Goal: Transaction & Acquisition: Purchase product/service

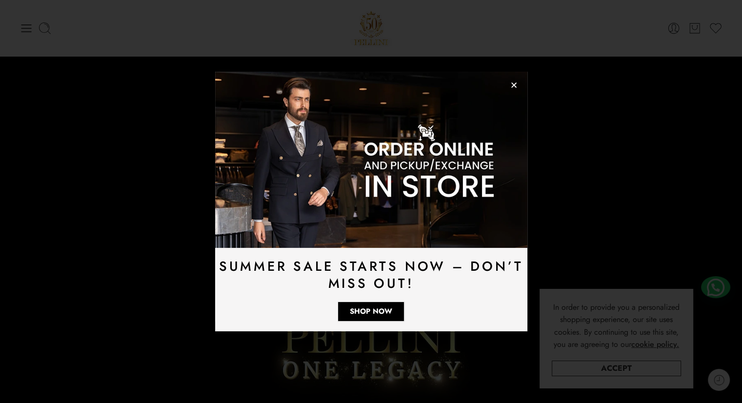
click at [48, 30] on div "Summer Sale Starts Now – Don’t Miss Out! Shop Now" at bounding box center [371, 201] width 742 height 403
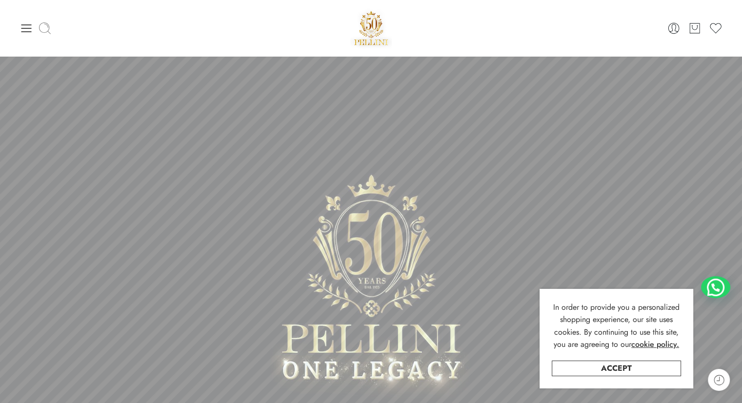
click at [44, 26] on icon at bounding box center [45, 28] width 14 height 14
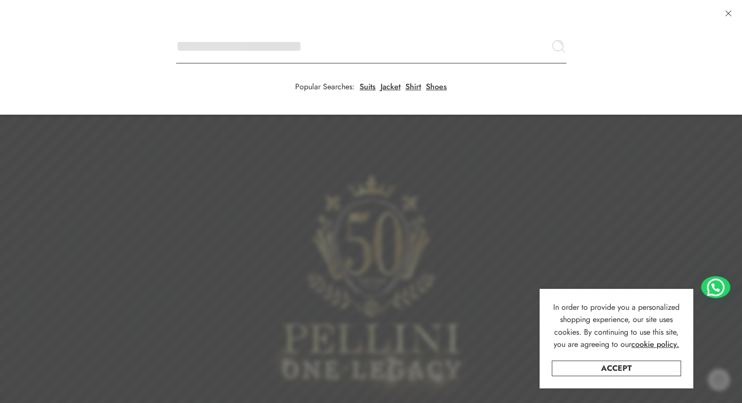
click at [176, 29] on input "Search here" at bounding box center [371, 46] width 391 height 34
type input "*"
type input "*******"
click button "Search" at bounding box center [0, 0] width 0 height 0
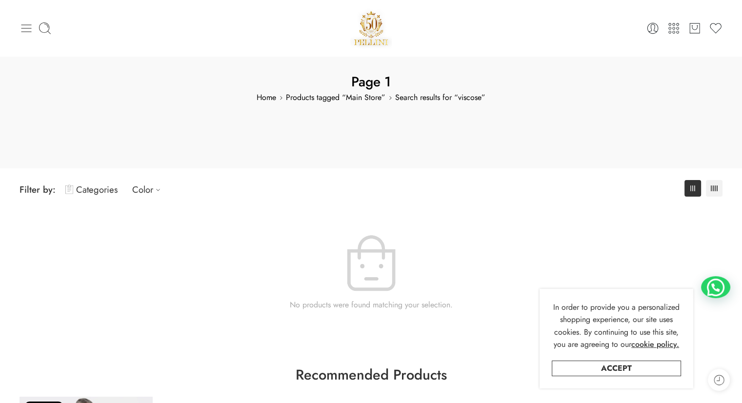
click at [21, 27] on icon at bounding box center [27, 28] width 14 height 14
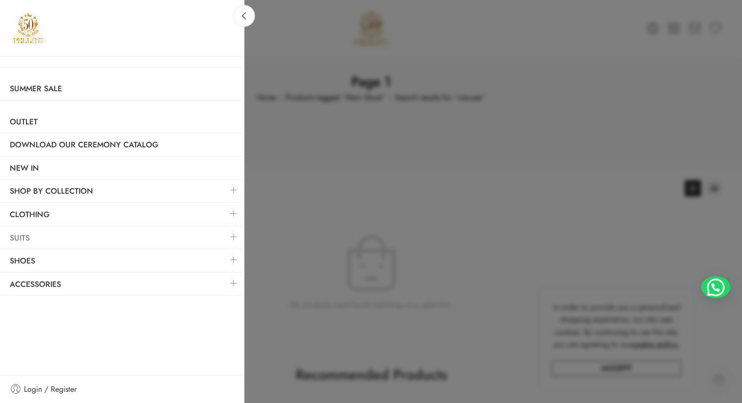
click at [38, 239] on link "Suits" at bounding box center [122, 238] width 244 height 22
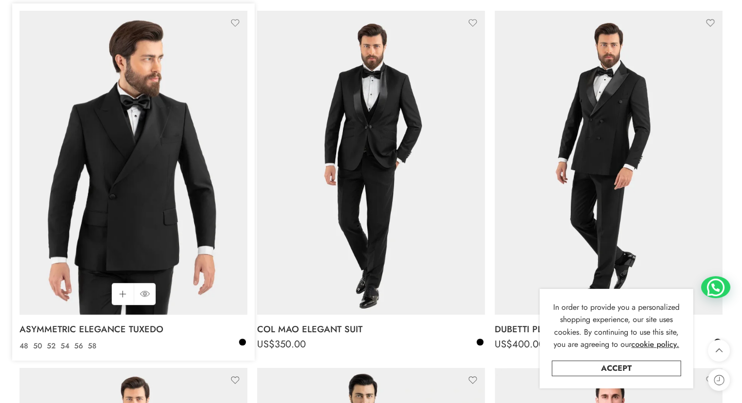
scroll to position [537, 0]
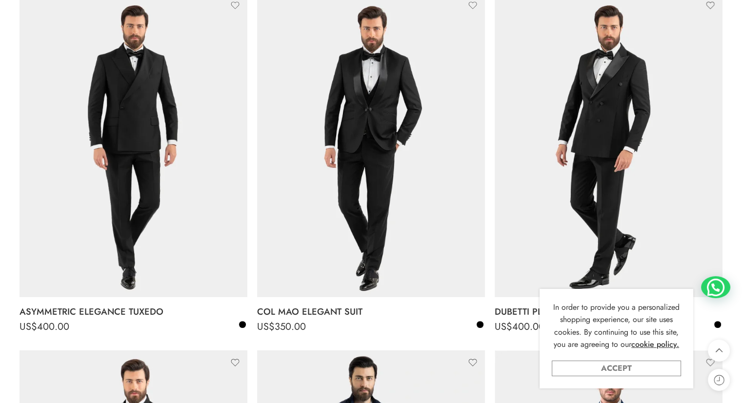
click at [605, 368] on link "Accept" at bounding box center [616, 369] width 129 height 16
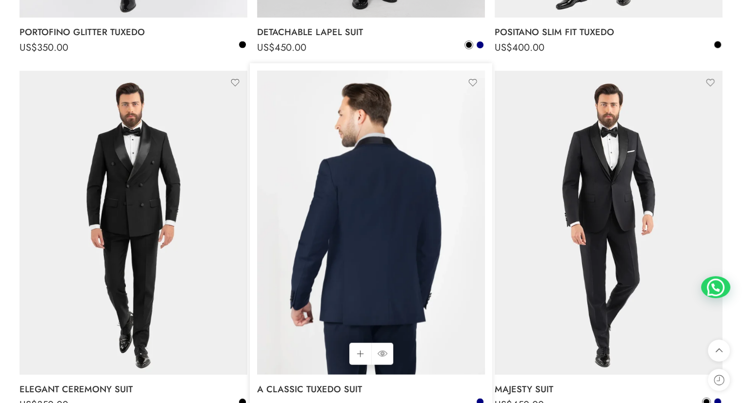
scroll to position [1953, 0]
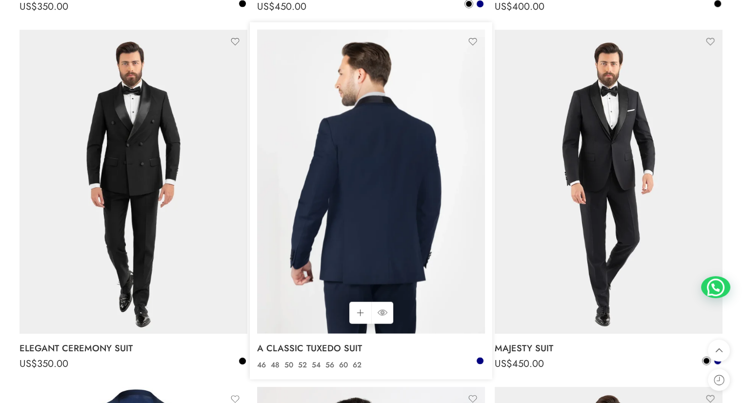
click at [370, 209] on img at bounding box center [371, 182] width 228 height 304
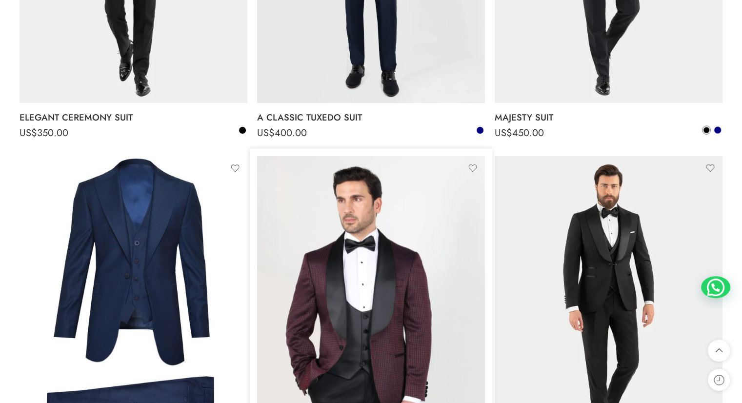
scroll to position [2289, 0]
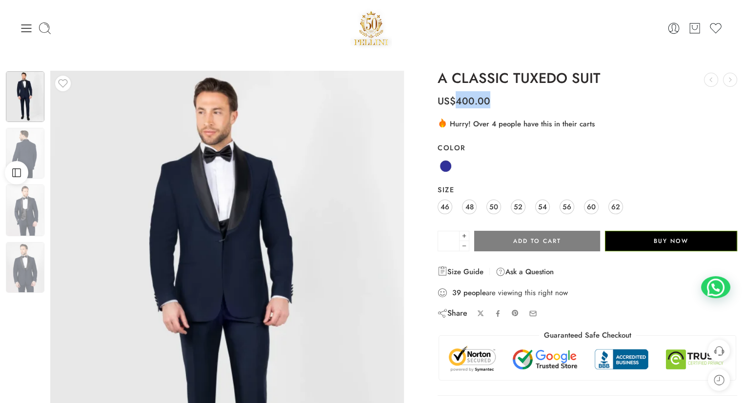
drag, startPoint x: 453, startPoint y: 99, endPoint x: 490, endPoint y: 101, distance: 37.1
click at [490, 101] on p "US$ 400.00" at bounding box center [588, 97] width 300 height 22
drag, startPoint x: 491, startPoint y: 102, endPoint x: 458, endPoint y: 104, distance: 32.3
click at [458, 104] on p "US$ 400.00" at bounding box center [588, 97] width 300 height 22
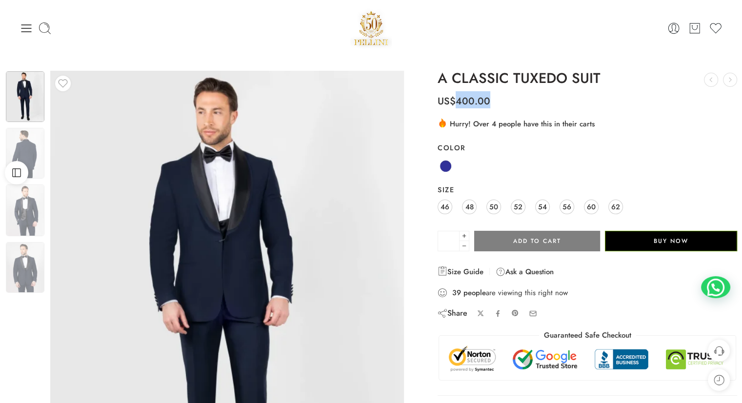
click at [458, 104] on bdi "US$ 400.00" at bounding box center [464, 101] width 53 height 14
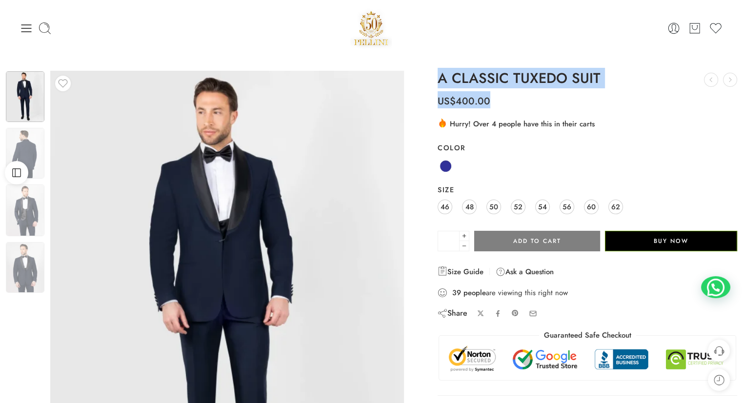
drag, startPoint x: 460, startPoint y: 90, endPoint x: 489, endPoint y: 98, distance: 29.7
click at [489, 98] on div "A CLASSIC TUXEDO SUIT ELITE LEATHER LOAFER US$ 90.00 YOUNG MEN SUIT US$ 400.00 …" at bounding box center [588, 271] width 300 height 401
click at [489, 98] on bdi "US$ 400.00" at bounding box center [464, 101] width 53 height 14
drag, startPoint x: 472, startPoint y: 96, endPoint x: 435, endPoint y: 75, distance: 42.0
click at [435, 75] on div "A CLASSIC TUXEDO SUIT ELITE LEATHER LOAFER US$ 90.00 YOUNG MEN SUIT US$ 400.00 …" at bounding box center [587, 274] width 309 height 406
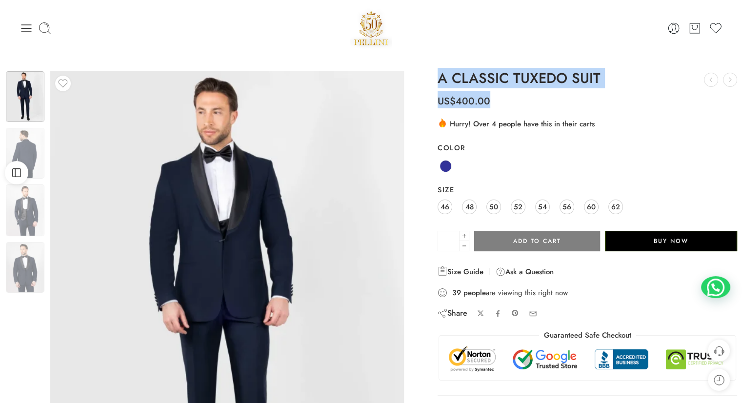
click at [435, 75] on div "A CLASSIC TUXEDO SUIT ELITE LEATHER LOAFER US$ 90.00 YOUNG MEN SUIT US$ 400.00 …" at bounding box center [587, 274] width 309 height 406
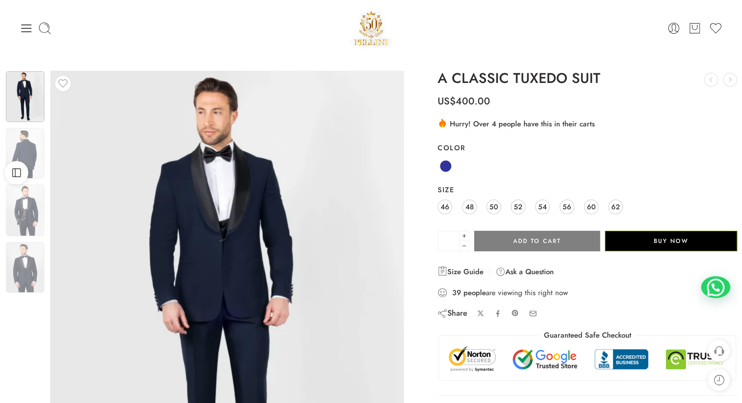
click at [426, 128] on div "Previous Next" at bounding box center [216, 309] width 433 height 477
click at [429, 108] on div "Previous Next" at bounding box center [216, 309] width 433 height 477
drag, startPoint x: 463, startPoint y: 101, endPoint x: 486, endPoint y: 99, distance: 23.0
click at [485, 99] on bdi "US$ 400.00" at bounding box center [464, 101] width 53 height 14
click at [486, 99] on bdi "US$ 400.00" at bounding box center [464, 101] width 53 height 14
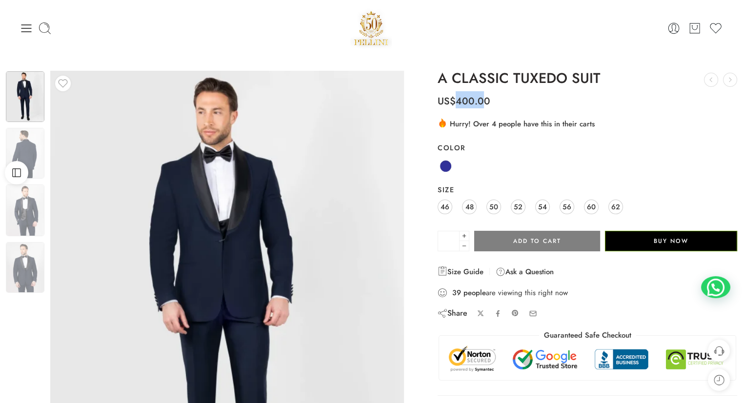
drag, startPoint x: 474, startPoint y: 102, endPoint x: 481, endPoint y: 102, distance: 6.9
click at [481, 102] on bdi "US$ 400.00" at bounding box center [464, 101] width 53 height 14
drag, startPoint x: 452, startPoint y: 101, endPoint x: 489, endPoint y: 102, distance: 36.6
click at [489, 102] on bdi "US$ 400.00" at bounding box center [464, 101] width 53 height 14
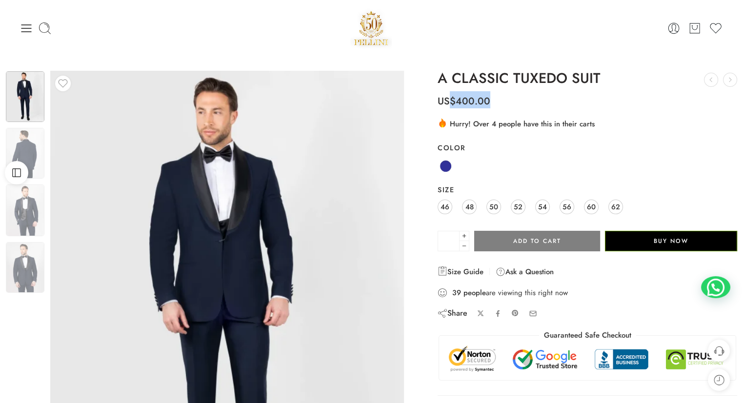
click at [489, 102] on bdi "US$ 400.00" at bounding box center [464, 101] width 53 height 14
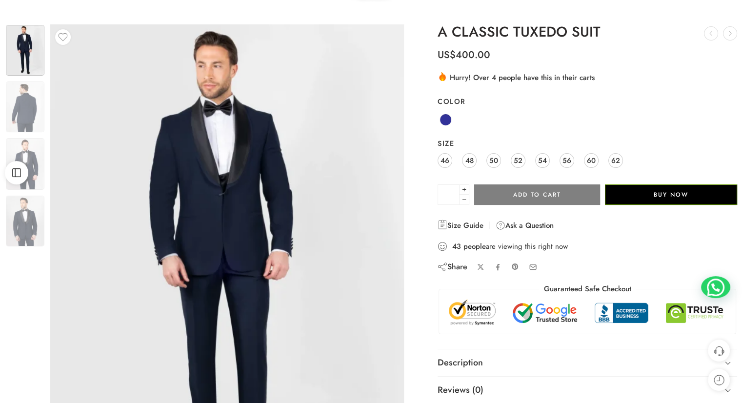
scroll to position [49, 0]
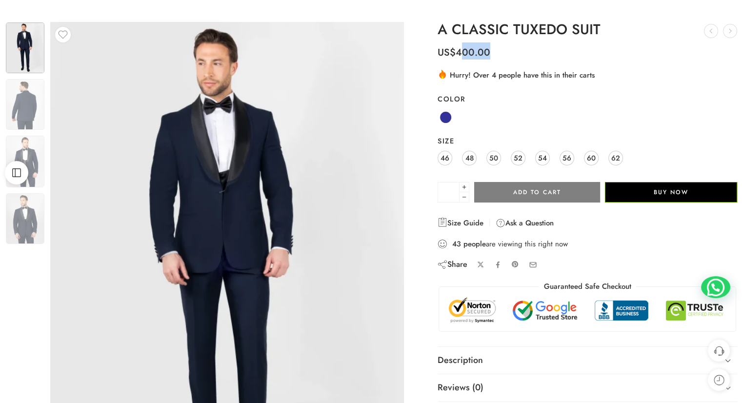
drag, startPoint x: 460, startPoint y: 51, endPoint x: 502, endPoint y: 51, distance: 41.5
click at [502, 51] on p "US$ 400.00" at bounding box center [588, 49] width 300 height 22
drag, startPoint x: 501, startPoint y: 75, endPoint x: 587, endPoint y: 76, distance: 85.4
click at [585, 76] on div ".cls-3 { fill: url(#linear-gradient-1); } .cls-4 { fill: #fc9502; } .cls-5 { fi…" at bounding box center [588, 75] width 300 height 12
click at [587, 76] on div ".cls-3 { fill: url(#linear-gradient-1); } .cls-4 { fill: #fc9502; } .cls-5 { fi…" at bounding box center [588, 75] width 300 height 12
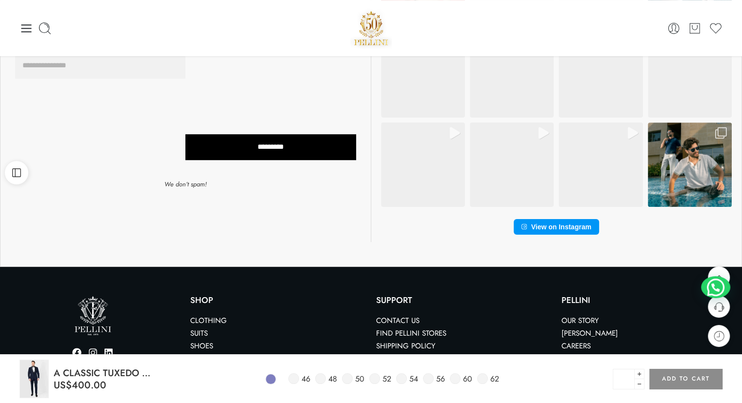
scroll to position [635, 0]
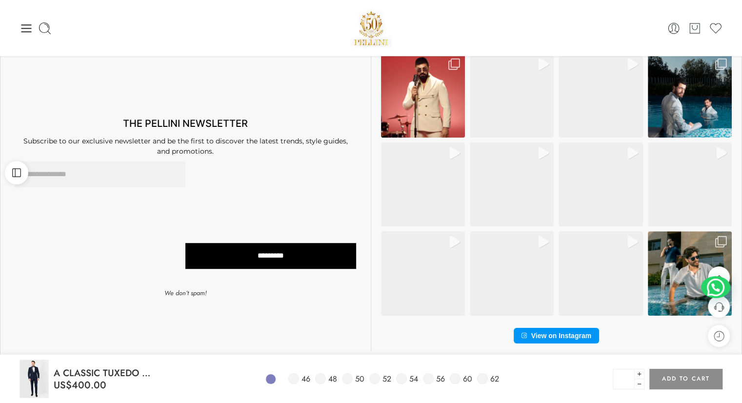
click at [76, 127] on form "Please leave this field empty THE PELLINI NEWSLETTER Subscribe to our exclusive…" at bounding box center [185, 202] width 351 height 211
click at [125, 170] on input "Email Address *" at bounding box center [100, 175] width 170 height 26
click at [130, 197] on div at bounding box center [100, 220] width 170 height 117
click at [132, 172] on input "Email Address *" at bounding box center [100, 175] width 170 height 26
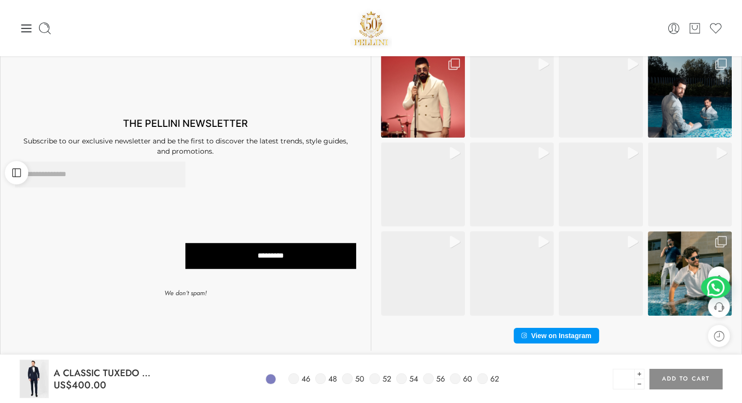
click at [127, 201] on div at bounding box center [100, 220] width 170 height 117
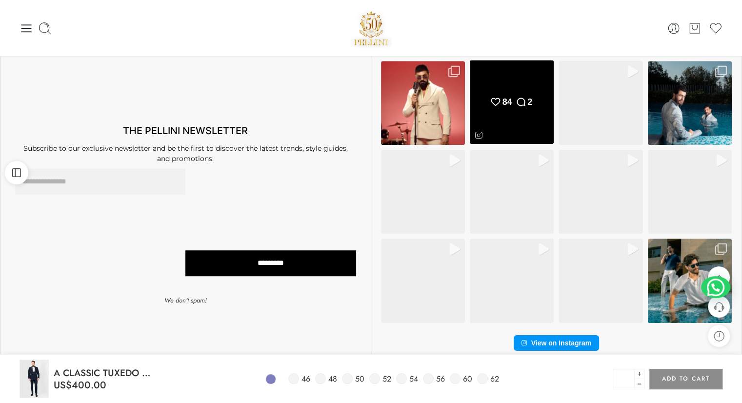
scroll to position [537, 0]
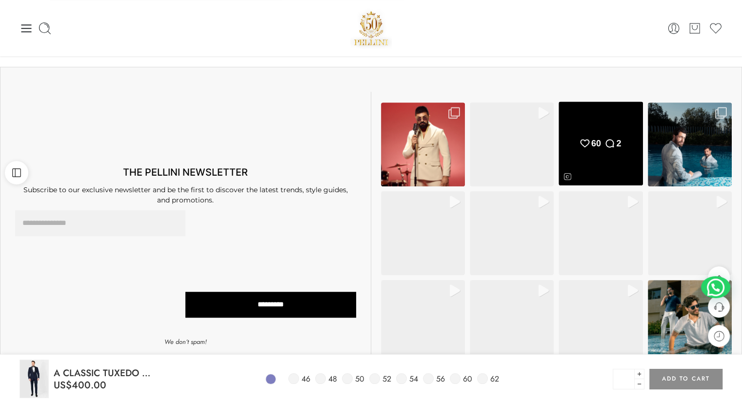
click at [589, 135] on div "Instagram Video: The foundation of every man’s wardrobe.\a\atimeless pieces tha…" at bounding box center [601, 144] width 84 height 84
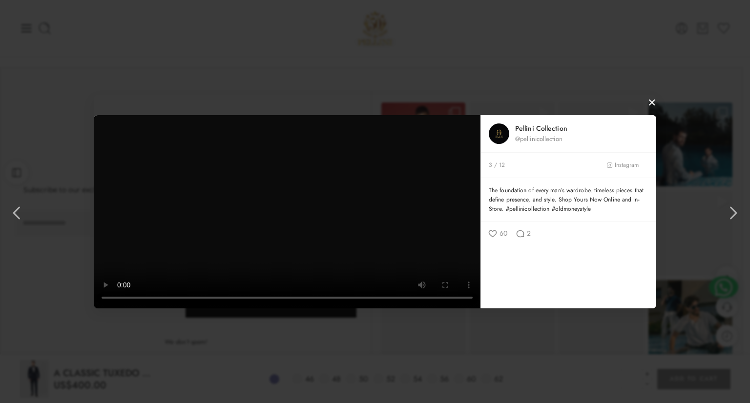
click at [193, 270] on video "Instagram media viewer" at bounding box center [287, 211] width 387 height 193
click at [503, 31] on div "Pellini Collection @pellinicollection 3 / 12 Instagram The foundation of every …" at bounding box center [375, 201] width 750 height 403
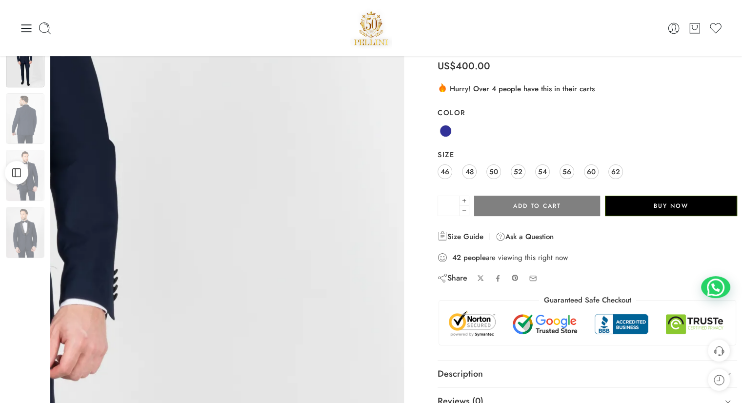
scroll to position [0, 0]
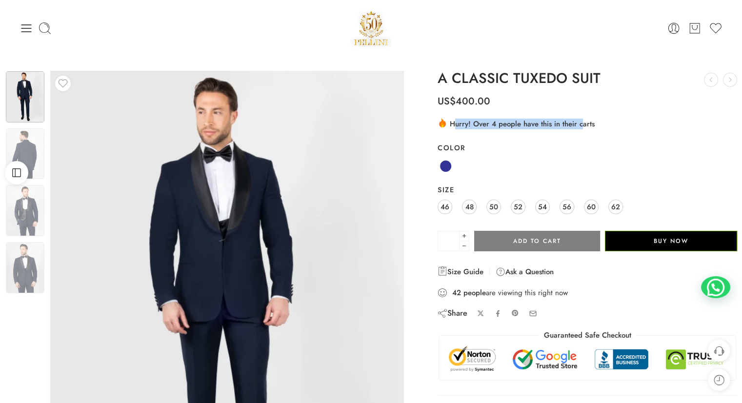
drag, startPoint x: 532, startPoint y: 127, endPoint x: 583, endPoint y: 124, distance: 51.3
click at [582, 124] on div ".cls-3 { fill: url(#linear-gradient-1); } .cls-4 { fill: #fc9502; } .cls-5 { fi…" at bounding box center [588, 124] width 300 height 12
click at [583, 124] on div ".cls-3 { fill: url(#linear-gradient-1); } .cls-4 { fill: #fc9502; } .cls-5 { fi…" at bounding box center [588, 124] width 300 height 12
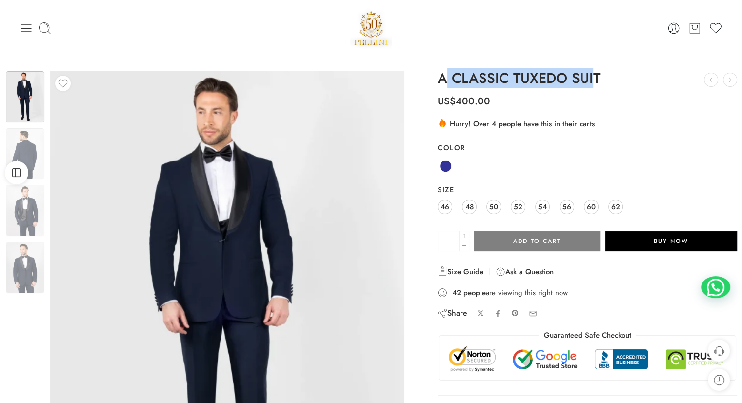
drag, startPoint x: 573, startPoint y: 72, endPoint x: 443, endPoint y: 79, distance: 130.0
click at [443, 79] on div "Previous Next" at bounding box center [371, 315] width 742 height 518
click at [443, 79] on h1 "A CLASSIC TUXEDO SUIT" at bounding box center [588, 79] width 300 height 16
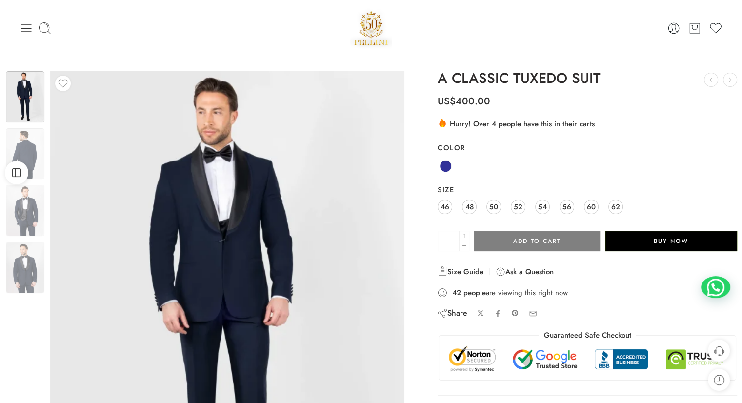
click at [27, 163] on div "Open Sidebar" at bounding box center [16, 172] width 33 height 23
click at [29, 152] on img at bounding box center [25, 153] width 39 height 51
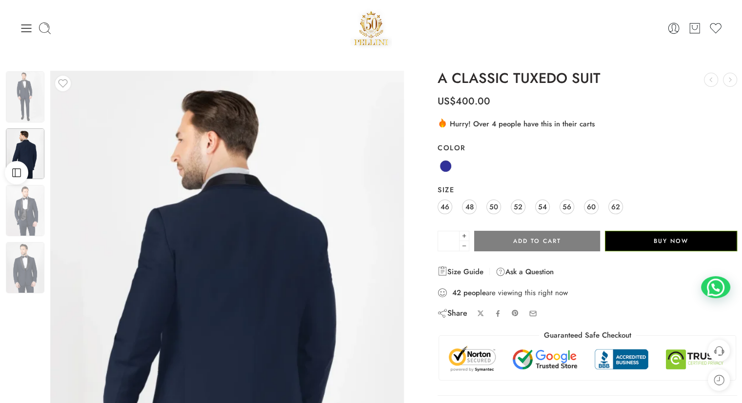
click at [24, 210] on img at bounding box center [25, 210] width 39 height 51
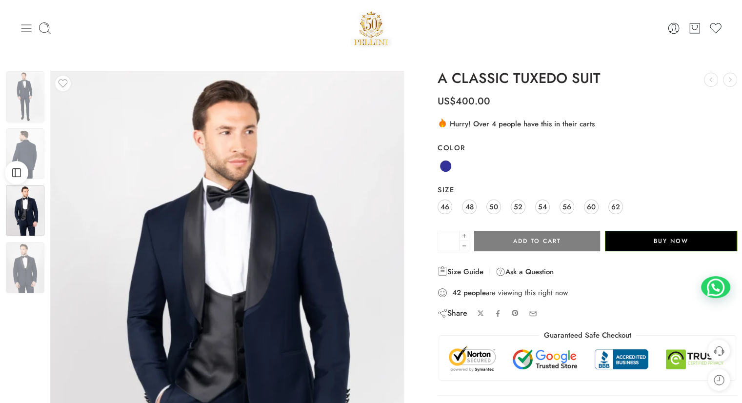
click at [27, 30] on icon at bounding box center [27, 28] width 14 height 14
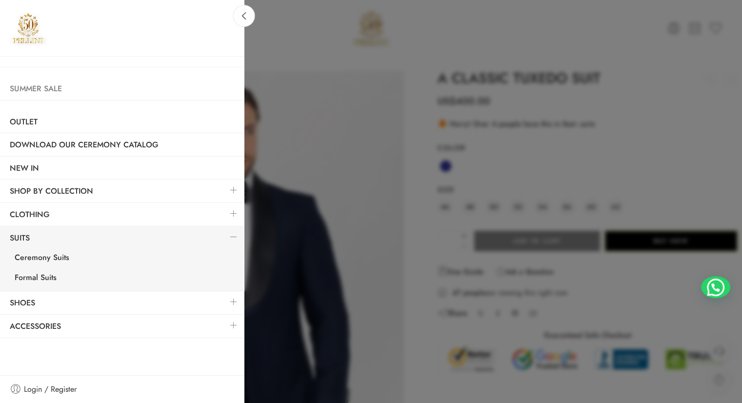
click at [39, 89] on link "Summer Sale" at bounding box center [122, 89] width 244 height 22
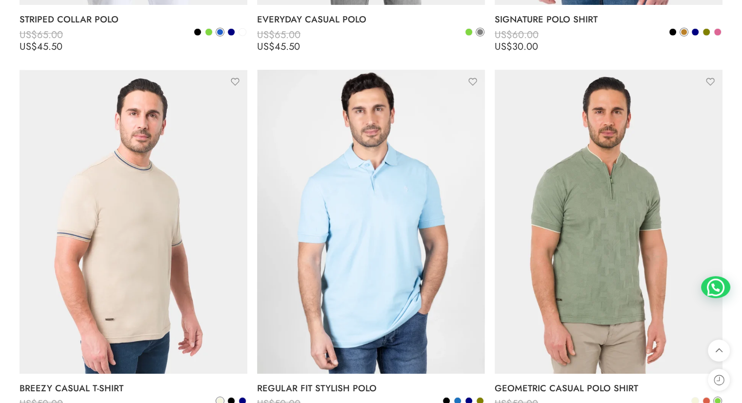
scroll to position [2392, 0]
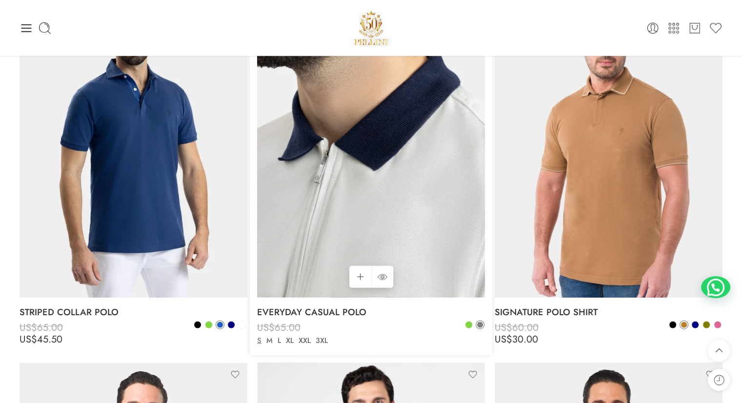
click at [348, 136] on img at bounding box center [371, 146] width 228 height 304
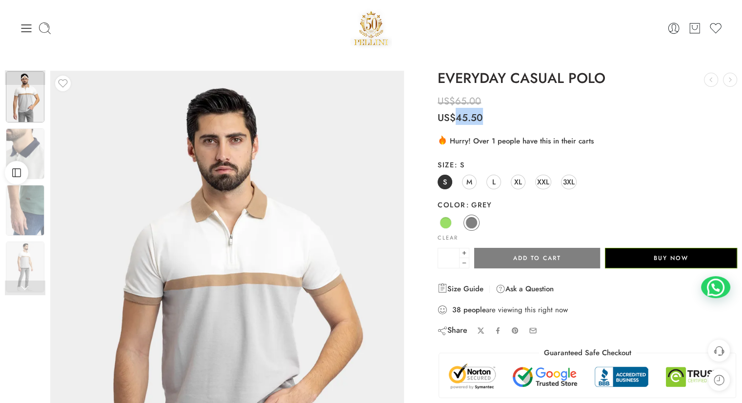
drag, startPoint x: 455, startPoint y: 120, endPoint x: 480, endPoint y: 118, distance: 24.5
click at [480, 118] on bdi "US$ 45.50" at bounding box center [460, 118] width 45 height 14
drag, startPoint x: 473, startPoint y: 119, endPoint x: 450, endPoint y: 118, distance: 22.5
click at [450, 118] on bdi "US$ 45.50" at bounding box center [460, 118] width 45 height 14
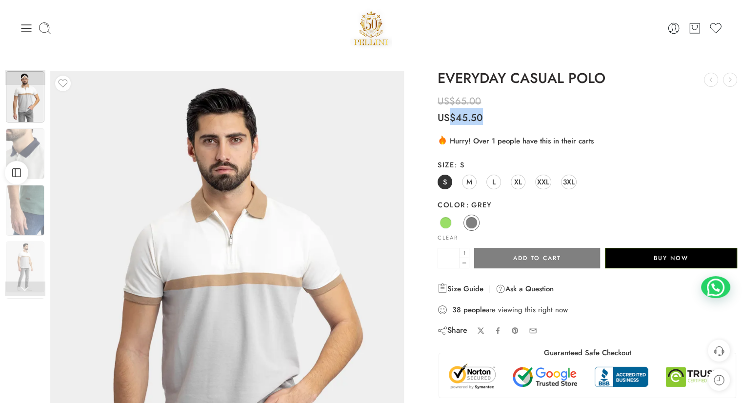
click at [450, 118] on span "US$" at bounding box center [447, 118] width 18 height 14
drag, startPoint x: 462, startPoint y: 142, endPoint x: 476, endPoint y: 142, distance: 14.6
click at [469, 142] on div ".cls-3 { fill: url(#linear-gradient-1); } .cls-4 { fill: #fc9502; } .cls-5 { fi…" at bounding box center [588, 141] width 300 height 12
drag, startPoint x: 480, startPoint y: 142, endPoint x: 579, endPoint y: 139, distance: 99.1
click at [564, 139] on div ".cls-3 { fill: url(#linear-gradient-1); } .cls-4 { fill: #fc9502; } .cls-5 { fi…" at bounding box center [588, 141] width 300 height 12
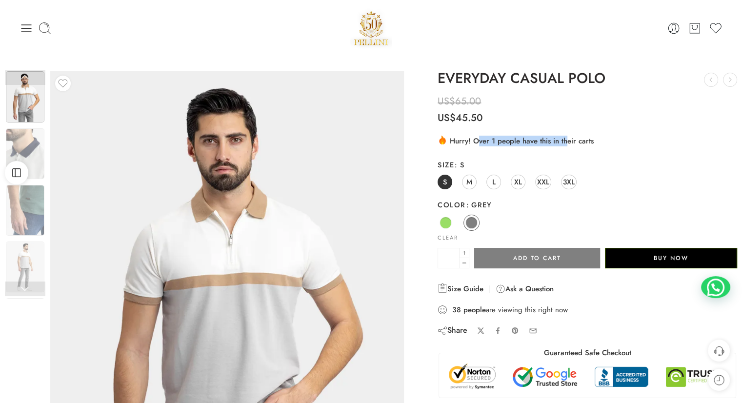
click at [515, 136] on div ".cls-3 { fill: url(#linear-gradient-1); } .cls-4 { fill: #fc9502; } .cls-5 { fi…" at bounding box center [588, 141] width 300 height 12
drag, startPoint x: 465, startPoint y: 113, endPoint x: 500, endPoint y: 116, distance: 35.2
click at [500, 116] on p "US$ 65.00 US$ 45.50" at bounding box center [588, 105] width 300 height 39
drag, startPoint x: 473, startPoint y: 118, endPoint x: 450, endPoint y: 118, distance: 22.9
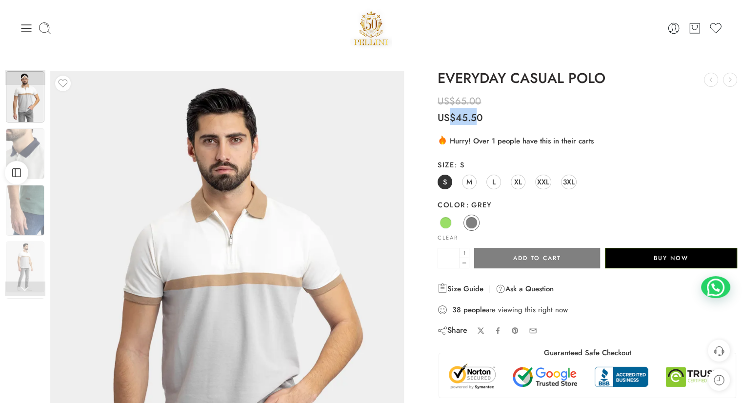
click at [450, 118] on bdi "US$ 45.50" at bounding box center [460, 118] width 45 height 14
click at [450, 118] on span "US$" at bounding box center [447, 118] width 18 height 14
drag, startPoint x: 456, startPoint y: 117, endPoint x: 486, endPoint y: 118, distance: 29.8
click at [483, 117] on p "US$ 65.00 US$ 45.50" at bounding box center [588, 105] width 300 height 39
click at [457, 114] on bdi "US$ 45.50" at bounding box center [460, 118] width 45 height 14
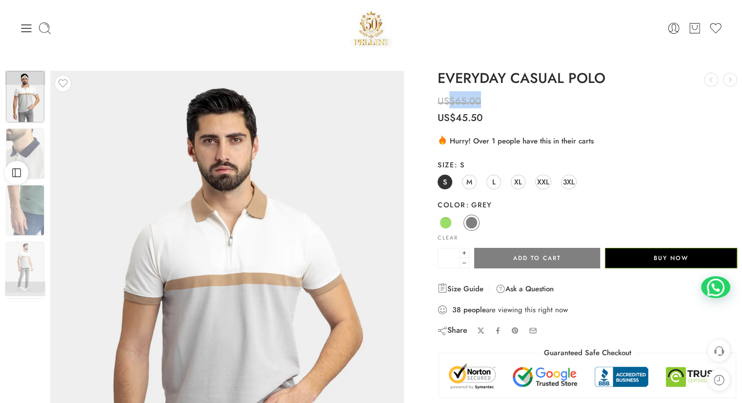
drag, startPoint x: 458, startPoint y: 100, endPoint x: 480, endPoint y: 99, distance: 22.0
click at [480, 99] on bdi "US$ 65.00" at bounding box center [459, 101] width 43 height 14
drag, startPoint x: 455, startPoint y: 116, endPoint x: 481, endPoint y: 116, distance: 25.4
click at [481, 116] on bdi "US$ 45.50" at bounding box center [460, 118] width 45 height 14
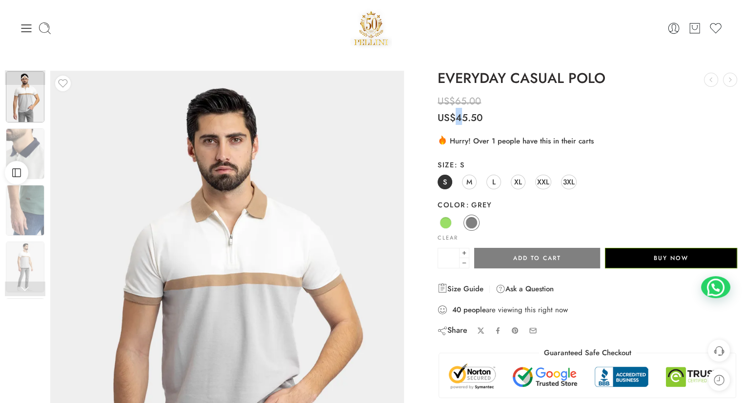
click at [502, 117] on p "US$ 65.00 US$ 45.50" at bounding box center [588, 105] width 300 height 39
click at [503, 117] on p "US$ 65.00 US$ 45.50" at bounding box center [588, 105] width 300 height 39
click at [486, 104] on p "US$ 65.00 US$ 45.50" at bounding box center [588, 105] width 300 height 39
drag, startPoint x: 457, startPoint y: 113, endPoint x: 498, endPoint y: 118, distance: 41.2
click at [493, 115] on p "US$ 65.00 US$ 45.50" at bounding box center [588, 105] width 300 height 39
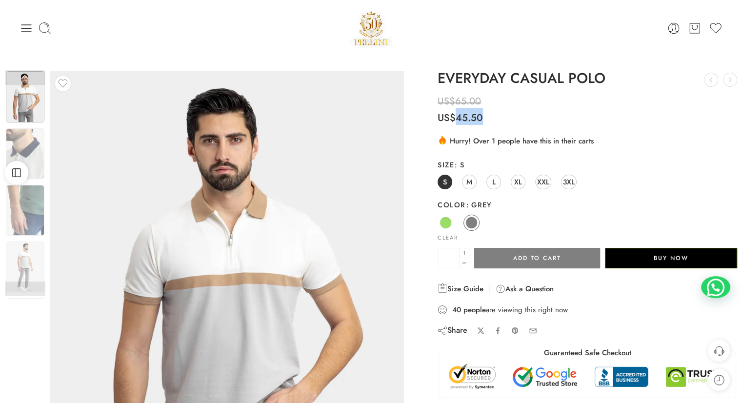
click at [504, 112] on p "US$ 65.00 US$ 45.50" at bounding box center [588, 105] width 300 height 39
drag, startPoint x: 463, startPoint y: 106, endPoint x: 500, endPoint y: 117, distance: 39.2
click at [483, 109] on span "US$ 65.00 US$ 45.50" at bounding box center [461, 108] width 46 height 38
click at [503, 113] on p "US$ 65.00 US$ 45.50" at bounding box center [588, 105] width 300 height 39
drag, startPoint x: 456, startPoint y: 101, endPoint x: 482, endPoint y: 107, distance: 27.1
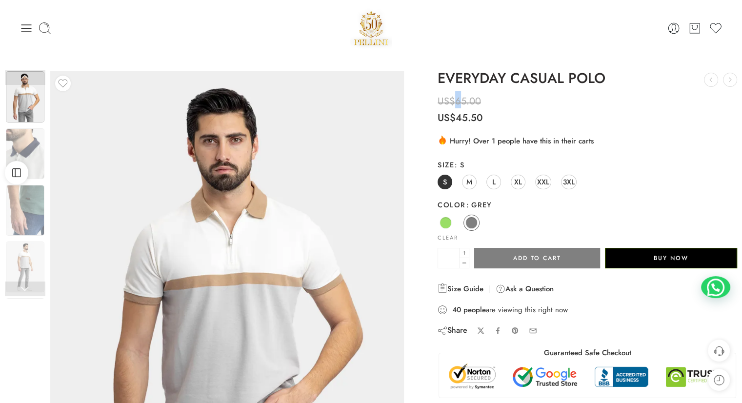
click at [466, 105] on bdi "US$ 65.00" at bounding box center [459, 101] width 43 height 14
click at [484, 107] on p "US$ 65.00 US$ 45.50" at bounding box center [588, 105] width 300 height 39
click at [33, 147] on img at bounding box center [25, 153] width 39 height 51
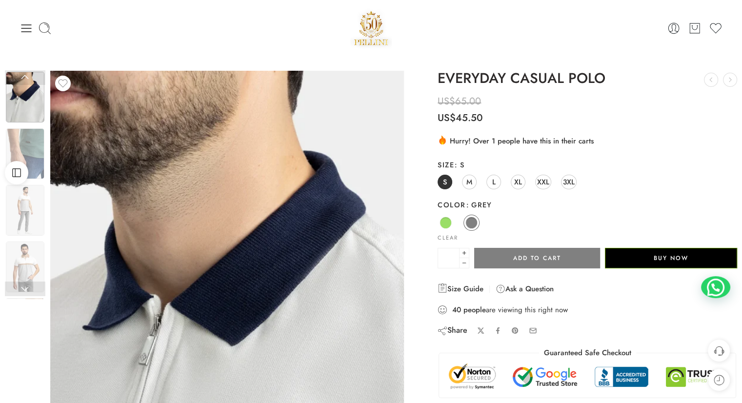
click at [199, 125] on img at bounding box center [227, 307] width 354 height 472
